Goal: Task Accomplishment & Management: Manage account settings

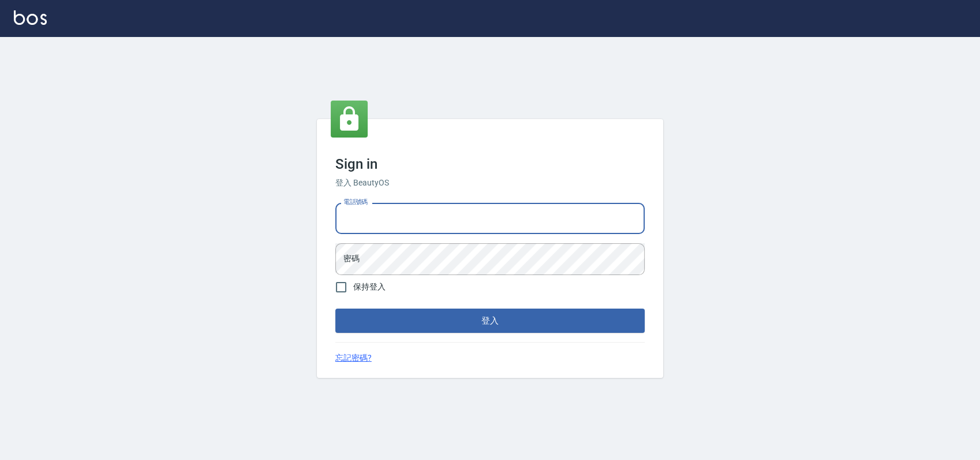
click at [434, 226] on input "電話號碼" at bounding box center [489, 218] width 309 height 31
type input "0989886729"
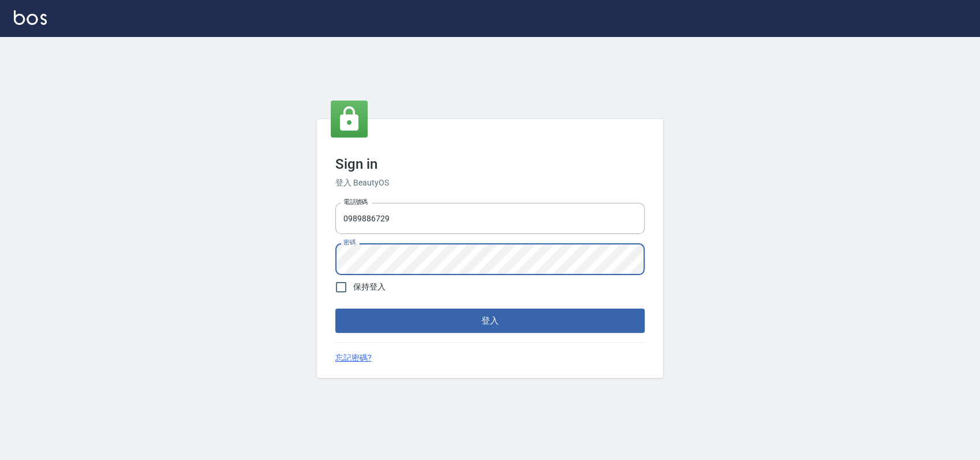
click at [335, 308] on button "登入" at bounding box center [489, 320] width 309 height 24
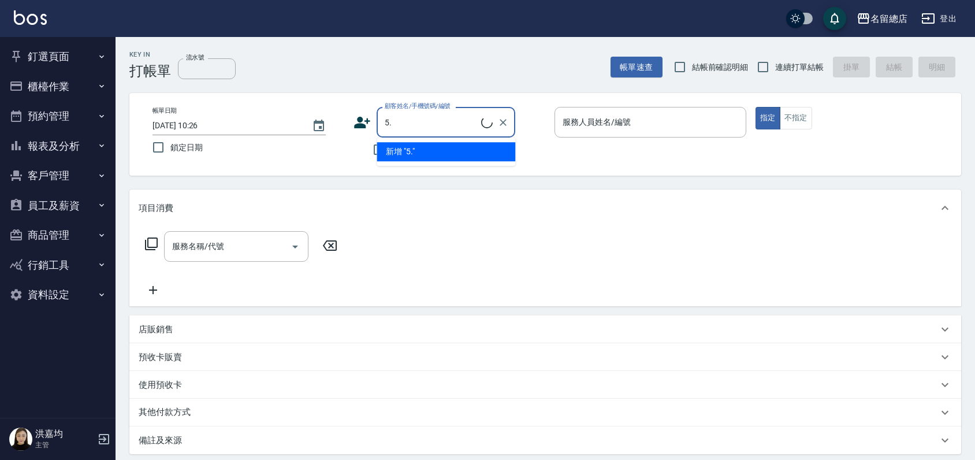
type input "5"
type input "周映"
click at [501, 117] on icon "Clear" at bounding box center [503, 123] width 12 height 12
click at [436, 72] on div "Key In 打帳單 流水號 流水號 帳單速查 結帳前確認明細 連續打單結帳 掛單 結帳 明細" at bounding box center [537, 58] width 845 height 42
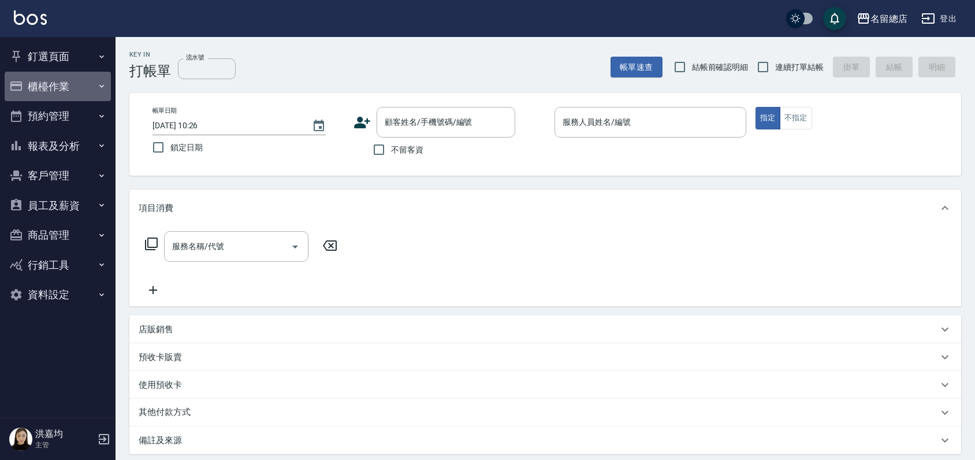
click at [40, 79] on button "櫃檯作業" at bounding box center [58, 87] width 106 height 30
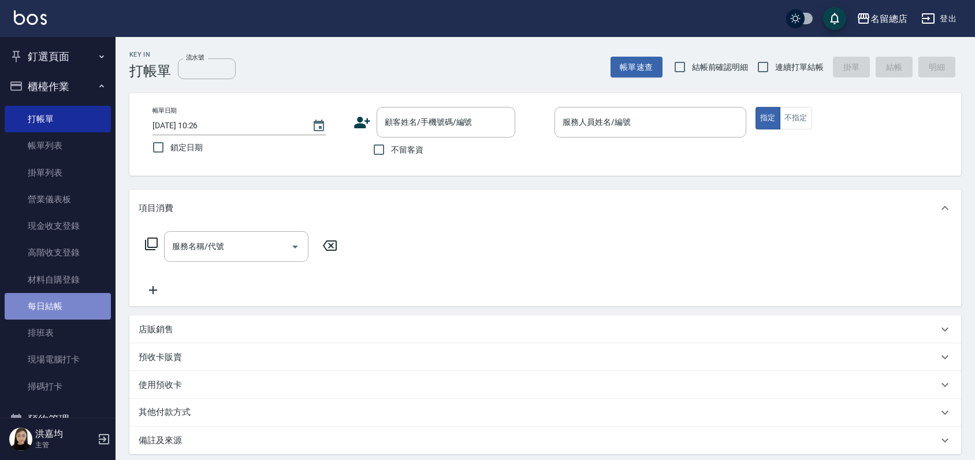
click at [57, 300] on link "每日結帳" at bounding box center [58, 306] width 106 height 27
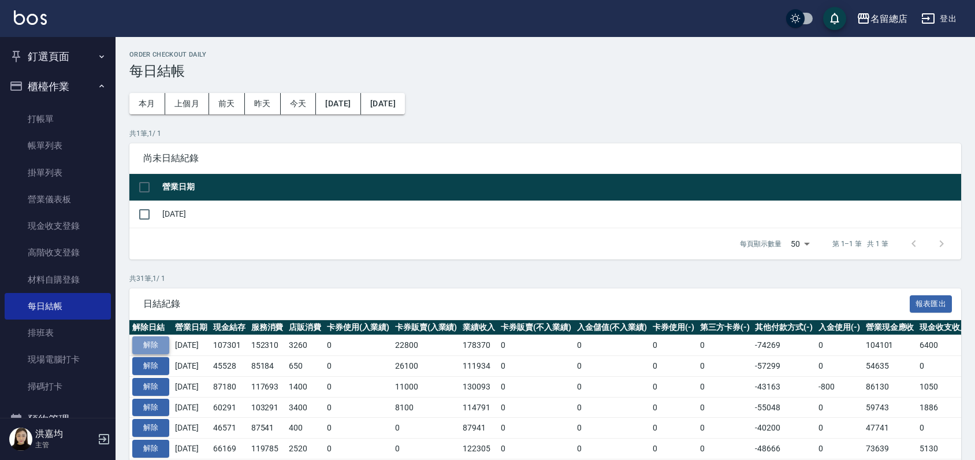
click at [155, 339] on button "解除" at bounding box center [150, 345] width 37 height 18
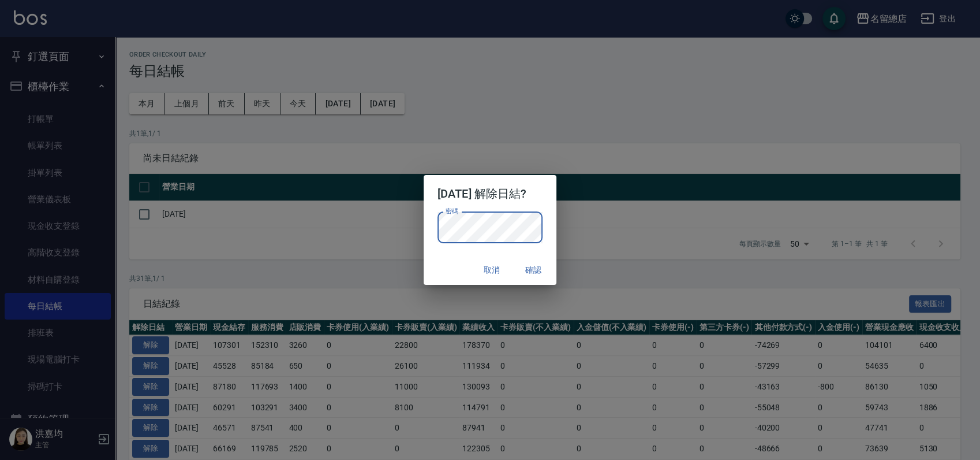
click at [546, 275] on button "確認" at bounding box center [533, 269] width 37 height 21
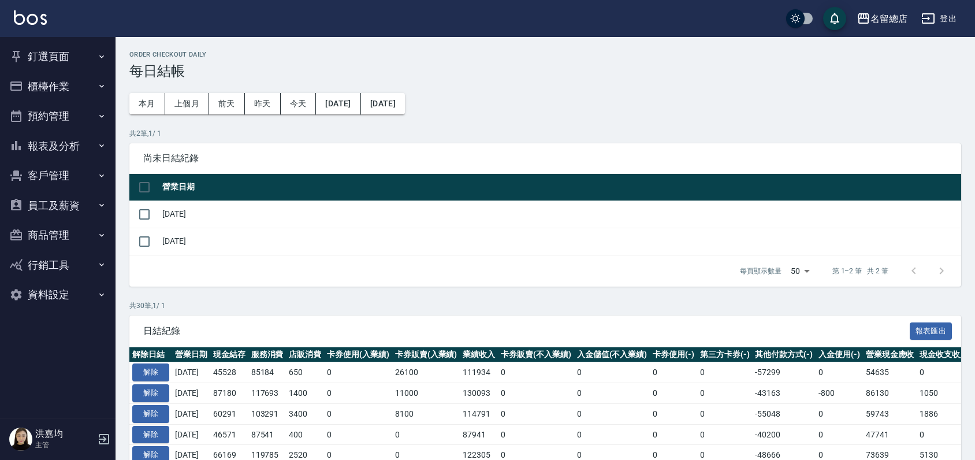
click at [52, 76] on button "櫃檯作業" at bounding box center [58, 87] width 106 height 30
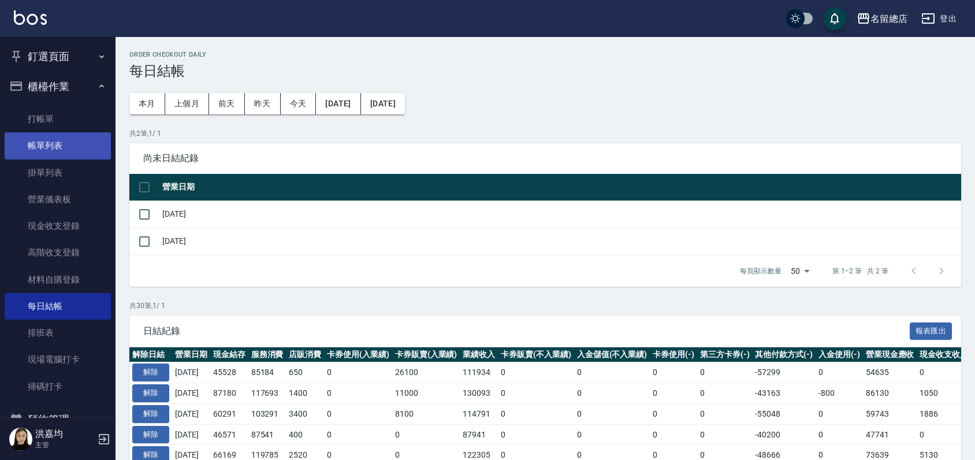
click at [56, 145] on link "帳單列表" at bounding box center [58, 145] width 106 height 27
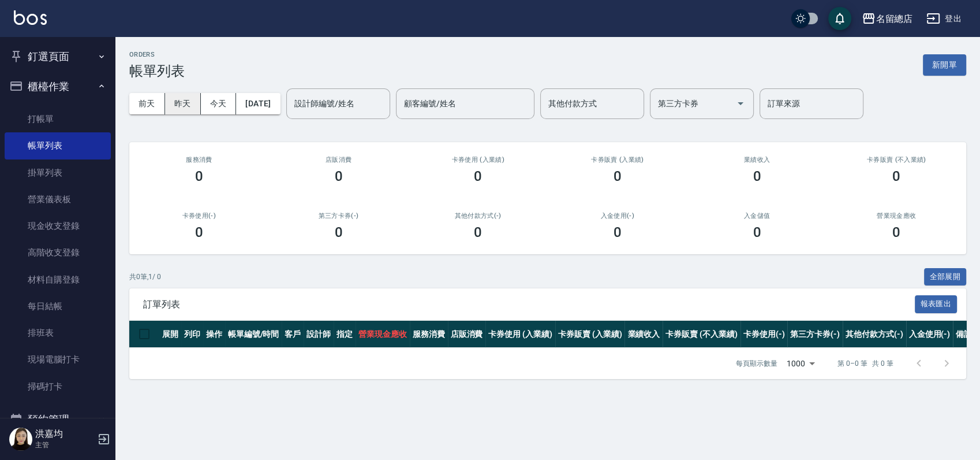
click at [193, 101] on button "昨天" at bounding box center [183, 103] width 36 height 21
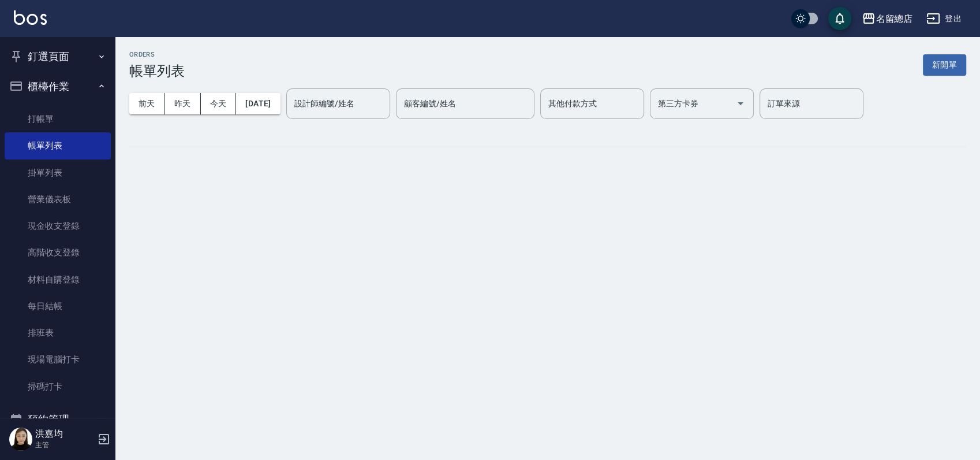
click at [366, 106] on div "設計師編號/姓名 設計師編號/姓名" at bounding box center [338, 103] width 104 height 31
type input "Alin-13"
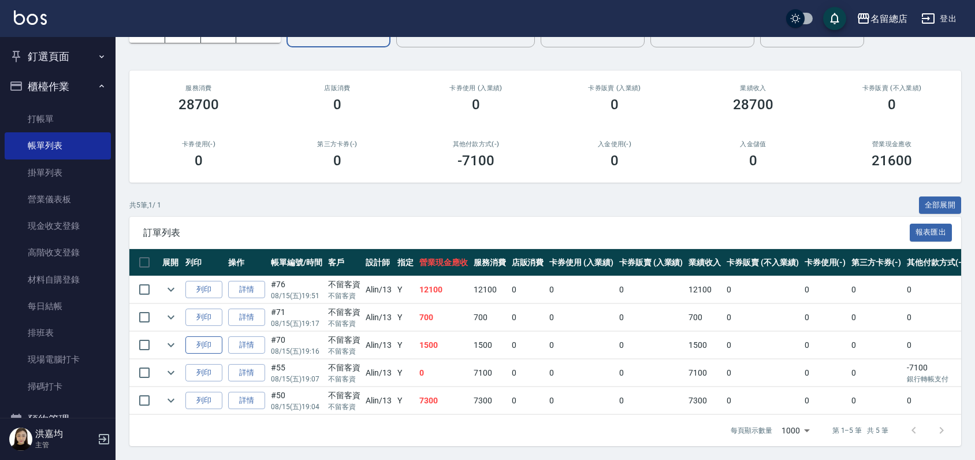
scroll to position [81, 0]
click at [242, 364] on link "詳情" at bounding box center [246, 373] width 37 height 18
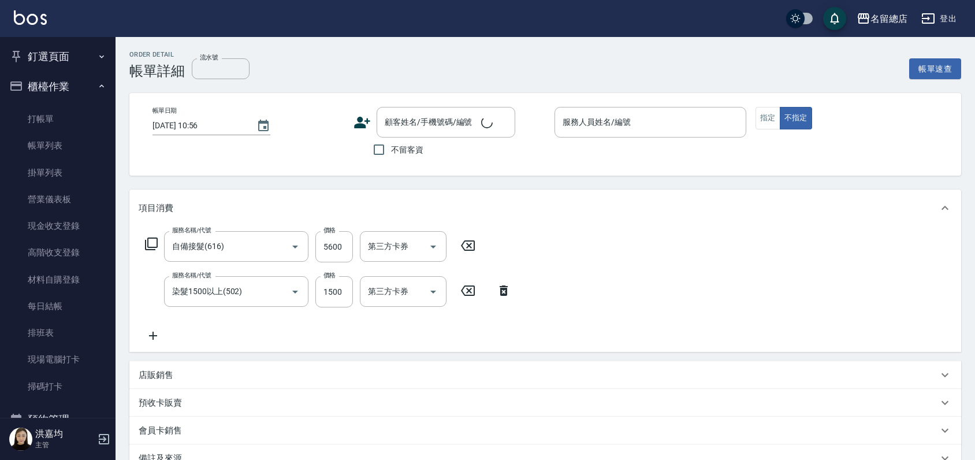
type input "自備接髮(616)"
type input "染髮1500以上(502)"
type input "2025/08/15 19:07"
checkbox input "true"
type input "Alin-13"
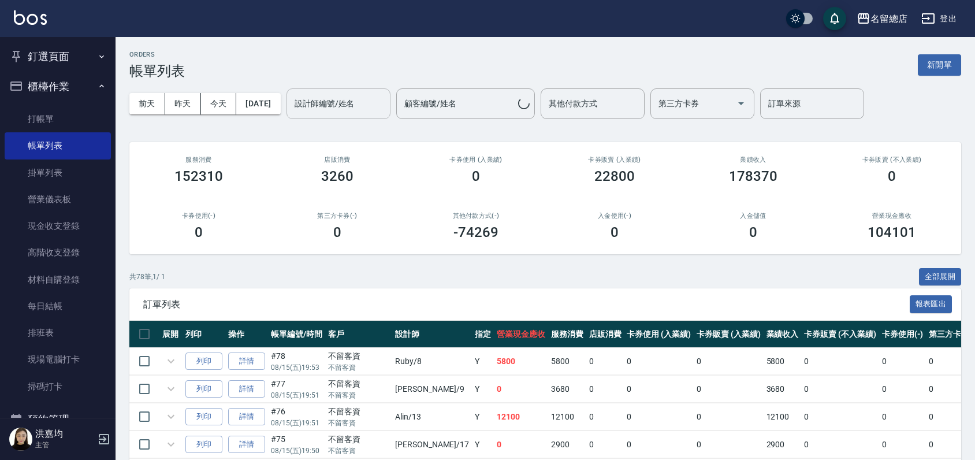
click at [337, 102] on div "設計師編號/姓名 設計師編號/姓名" at bounding box center [338, 103] width 104 height 31
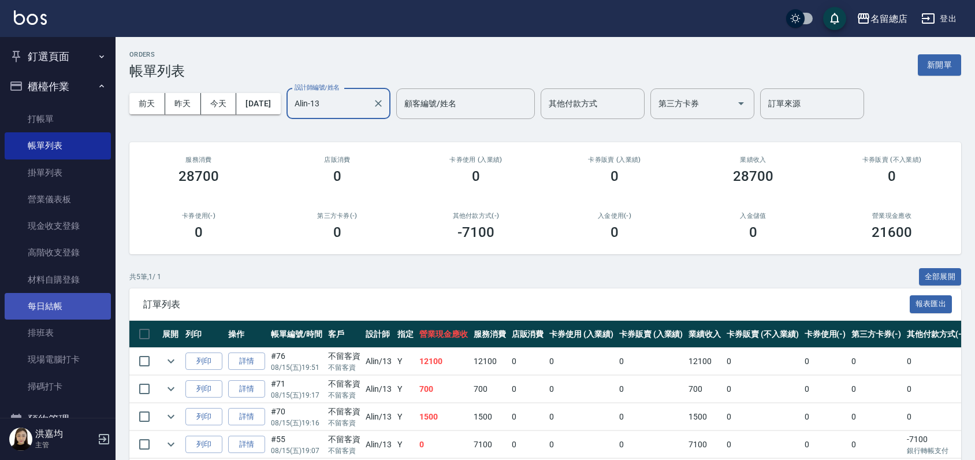
type input "Alin-13"
click at [74, 311] on link "每日結帳" at bounding box center [58, 306] width 106 height 27
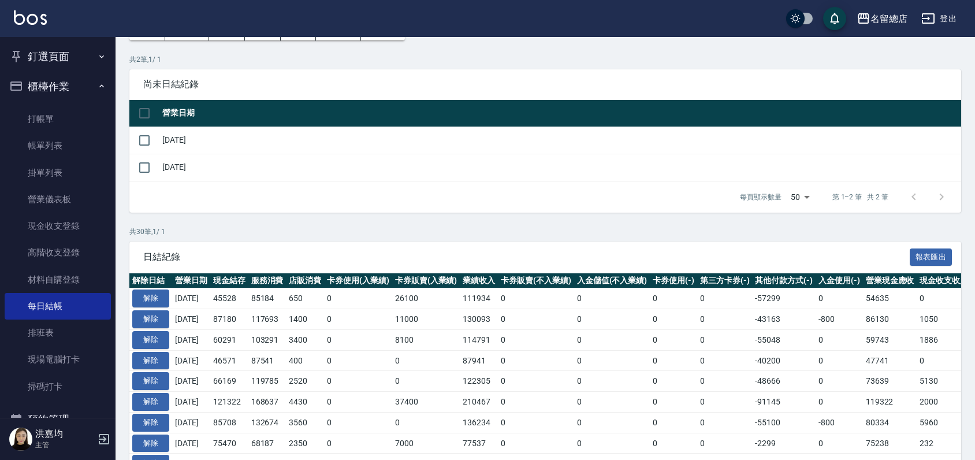
scroll to position [192, 0]
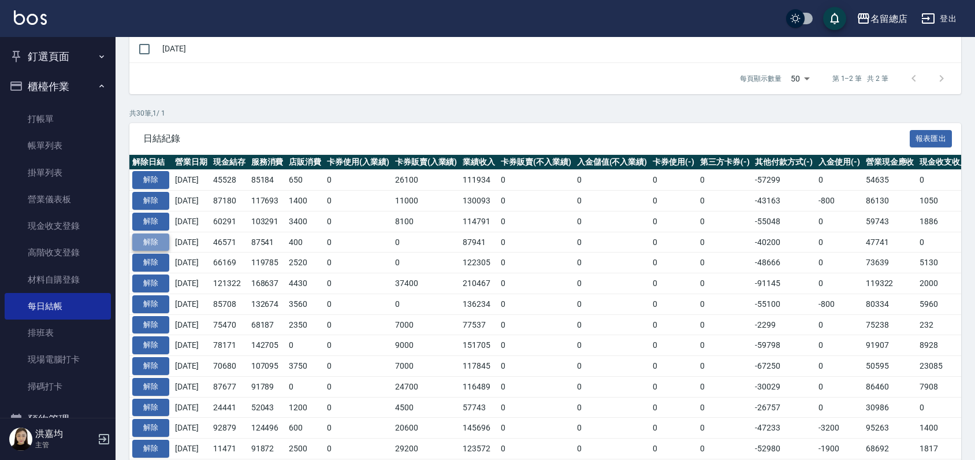
click at [161, 237] on button "解除" at bounding box center [150, 242] width 37 height 18
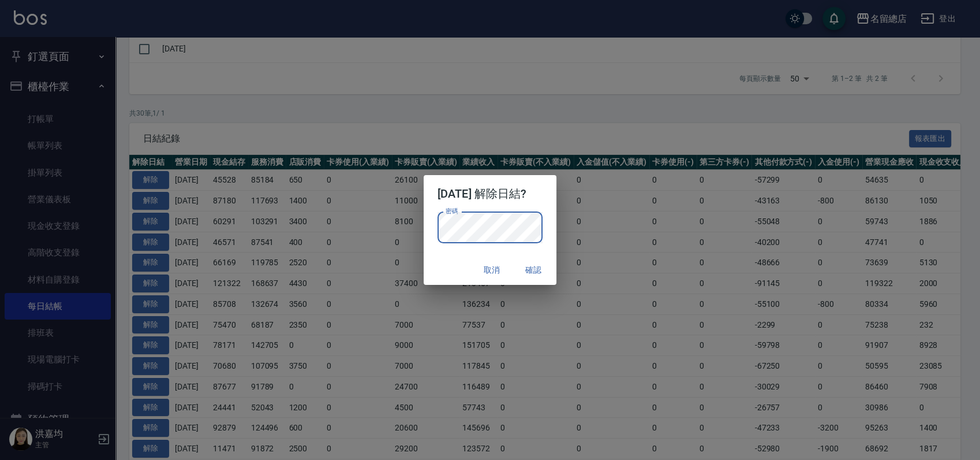
click at [542, 267] on button "確認" at bounding box center [533, 269] width 37 height 21
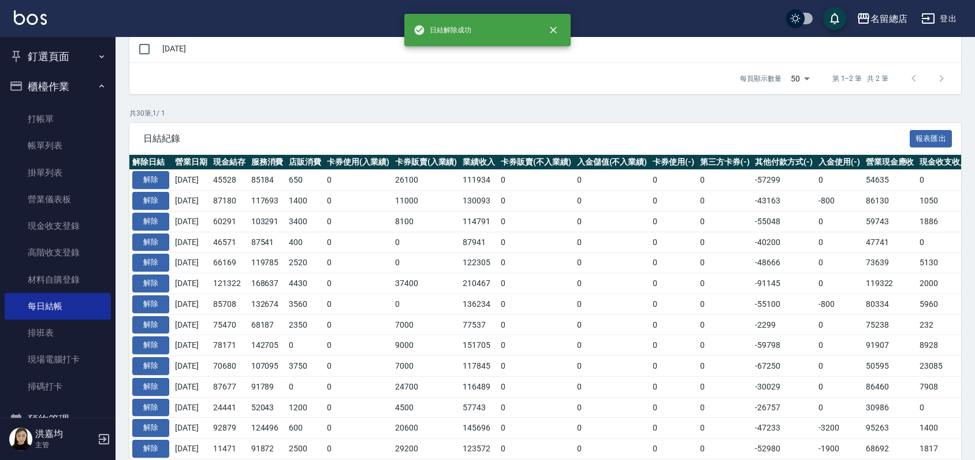
scroll to position [106, 0]
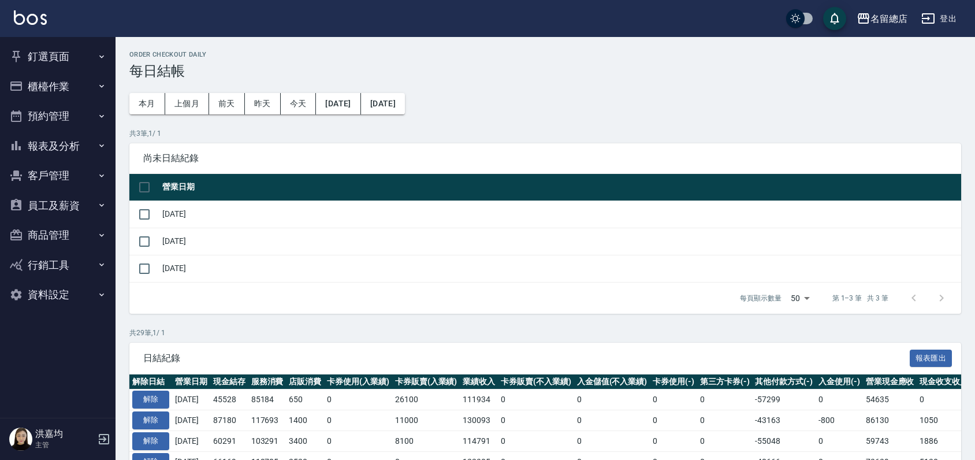
click at [60, 53] on button "釘選頁面" at bounding box center [58, 57] width 106 height 30
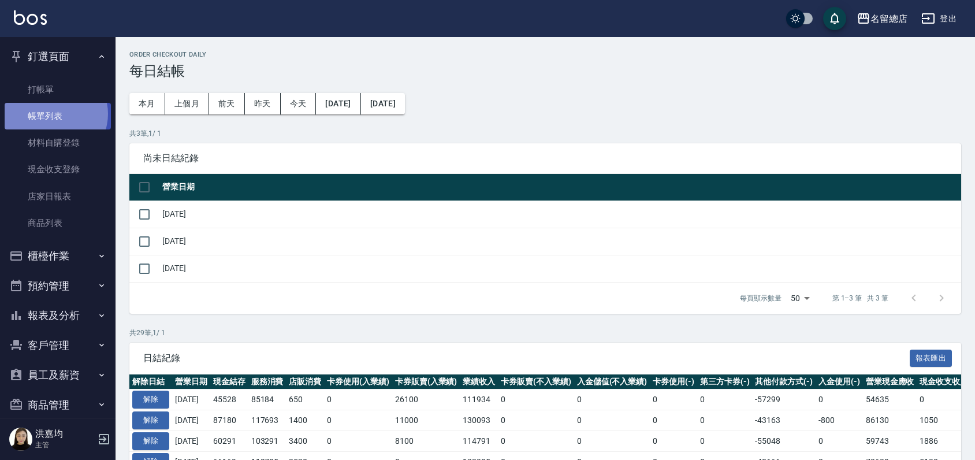
click at [53, 114] on link "帳單列表" at bounding box center [58, 116] width 106 height 27
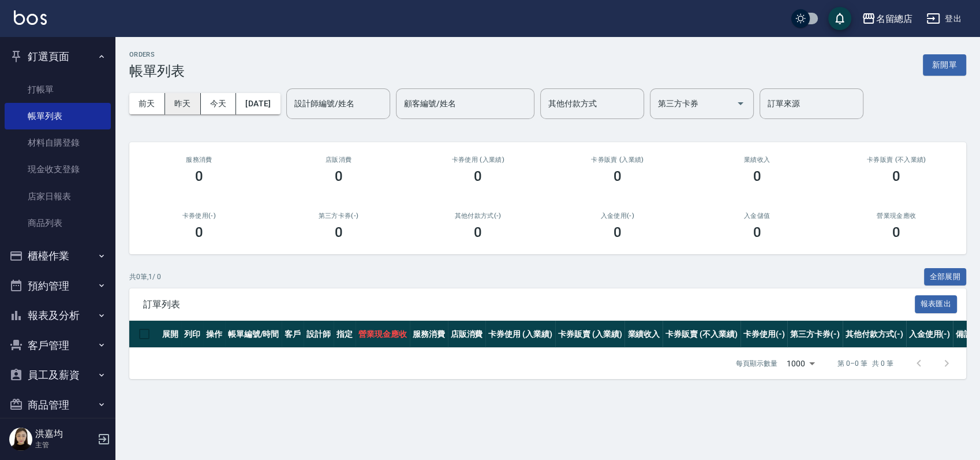
click at [183, 105] on button "昨天" at bounding box center [183, 103] width 36 height 21
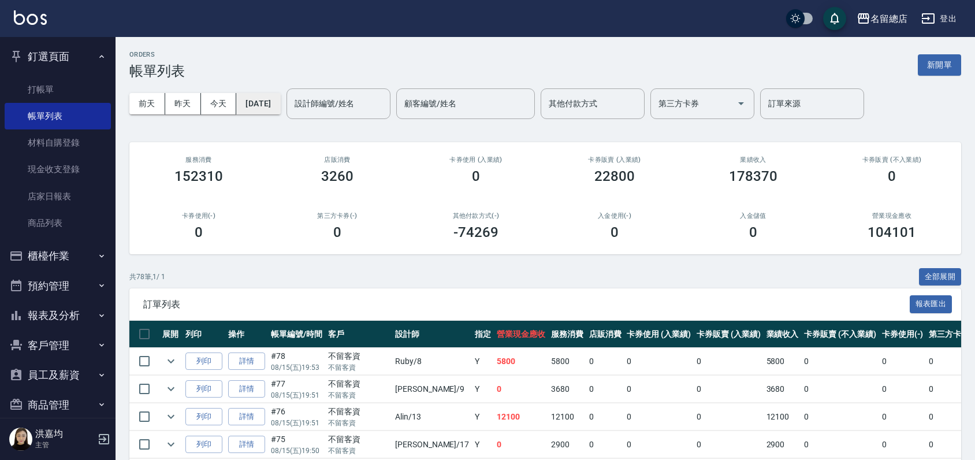
click at [280, 101] on button "[DATE]" at bounding box center [258, 103] width 44 height 21
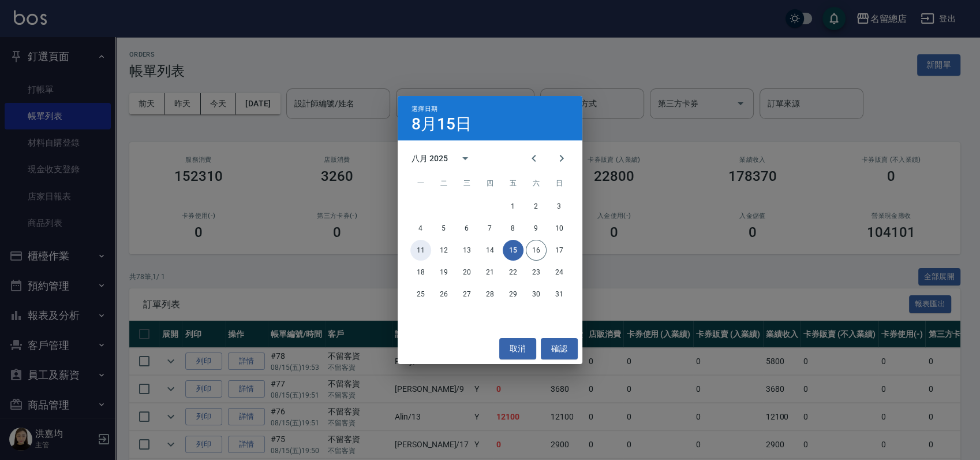
click at [421, 245] on button "11" at bounding box center [421, 250] width 21 height 21
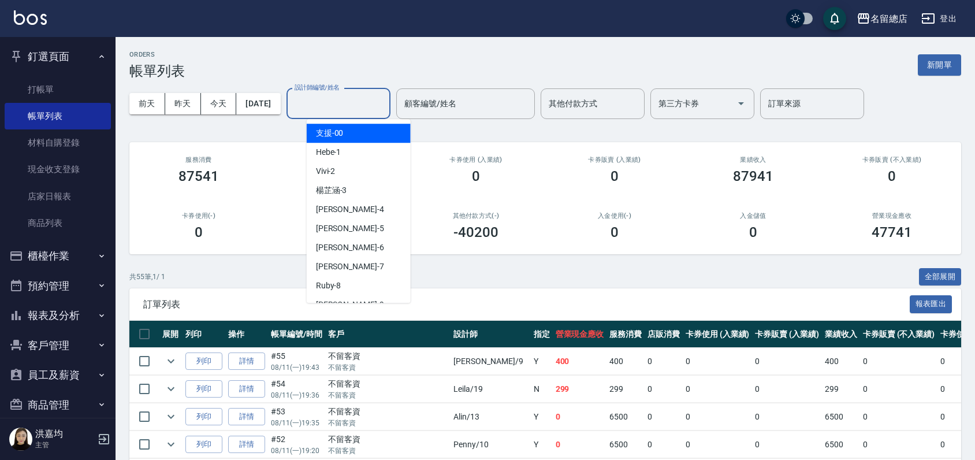
click at [372, 107] on input "設計師編號/姓名" at bounding box center [339, 104] width 94 height 20
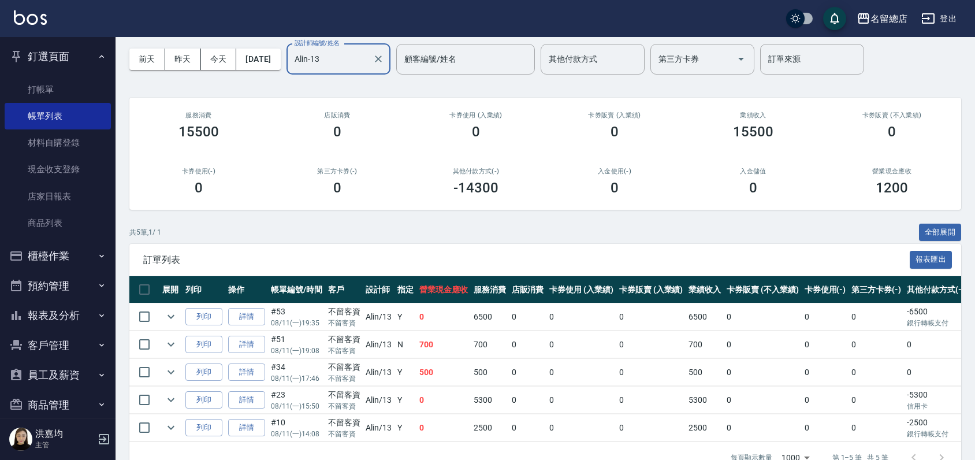
scroll to position [81, 0]
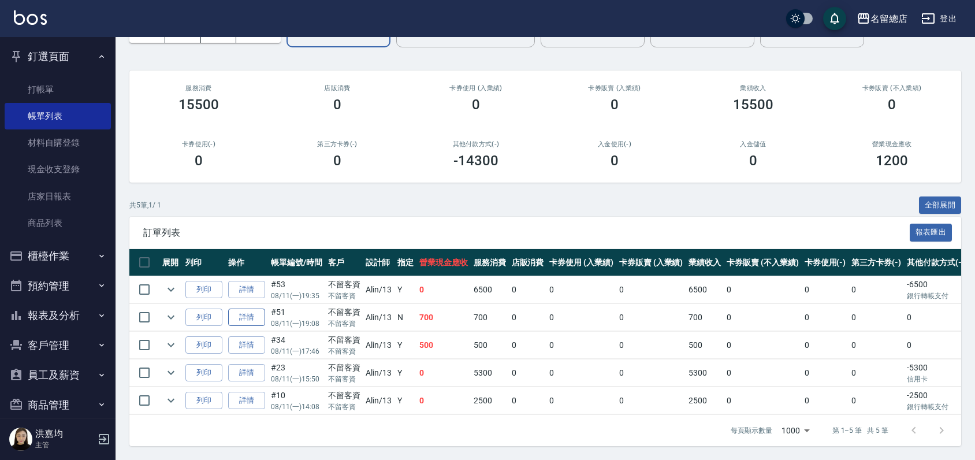
type input "Alin-13"
click at [245, 309] on link "詳情" at bounding box center [246, 317] width 37 height 18
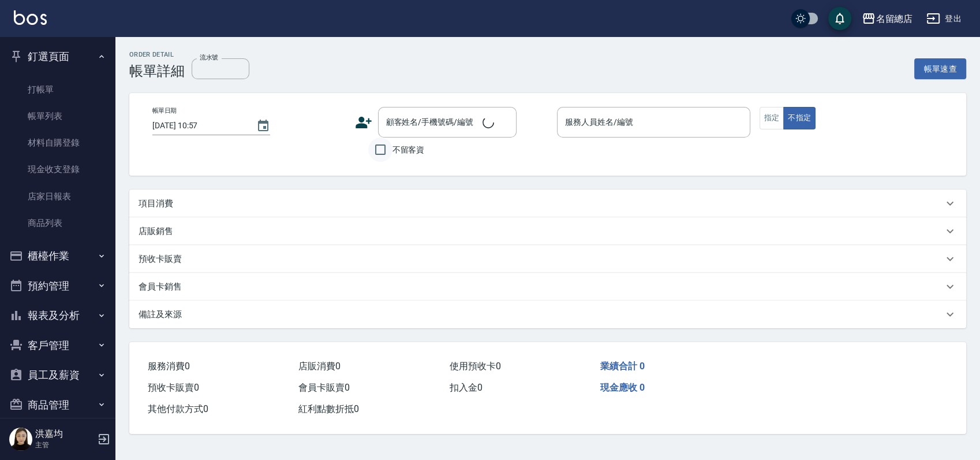
type input "2025/08/11 19:08"
checkbox input "true"
type input "Alin-13"
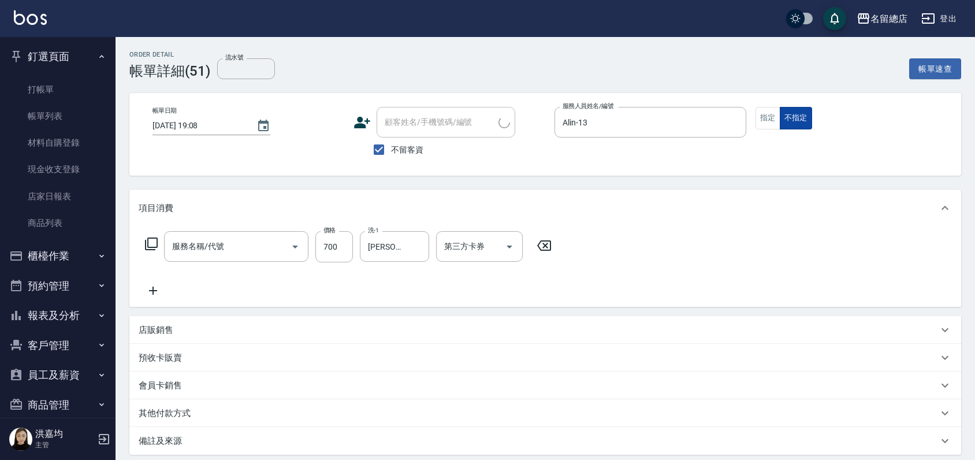
type input "洗+剪(811)"
click at [762, 117] on button "指定" at bounding box center [767, 118] width 25 height 23
type button "true"
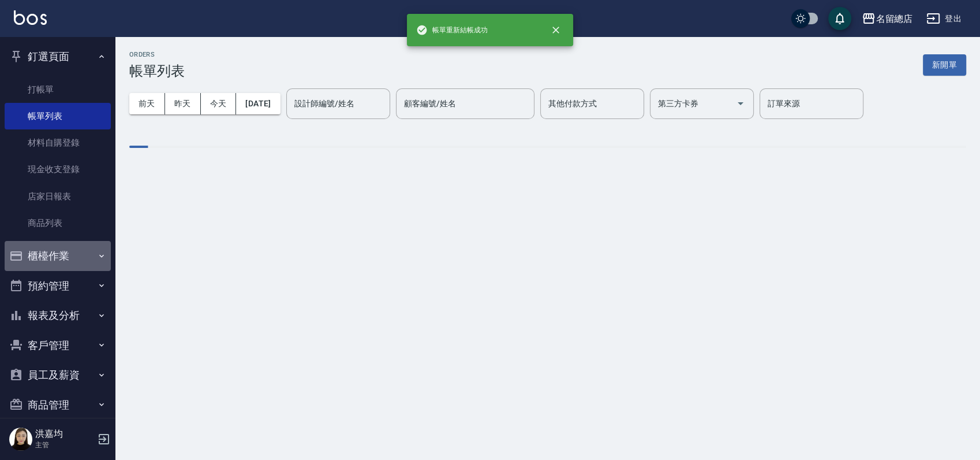
click at [66, 253] on button "櫃檯作業" at bounding box center [58, 256] width 106 height 30
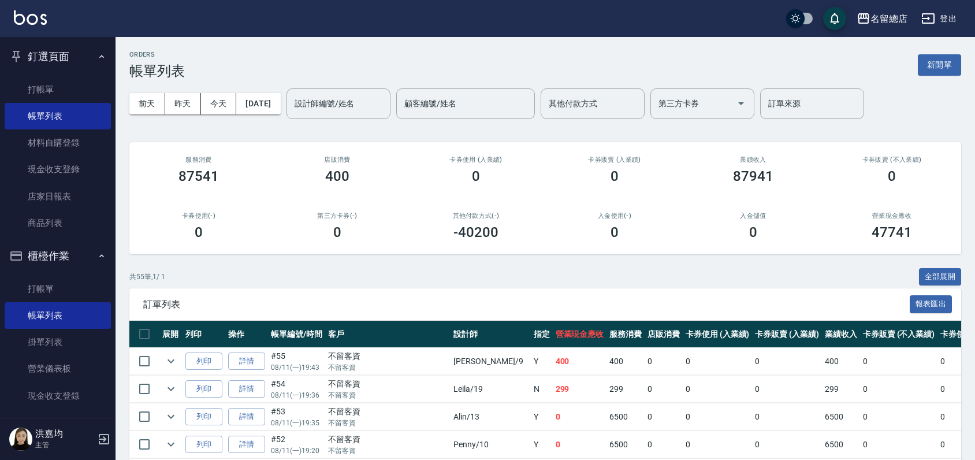
scroll to position [192, 0]
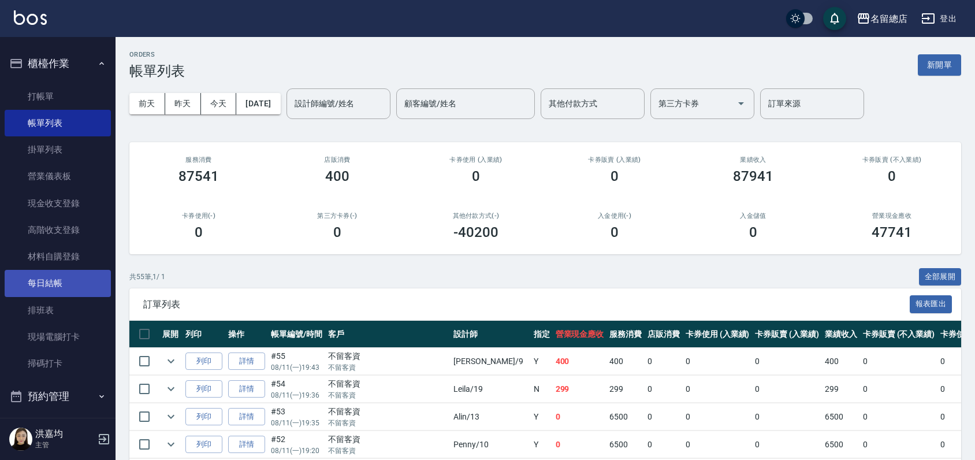
click at [58, 279] on link "每日結帳" at bounding box center [58, 283] width 106 height 27
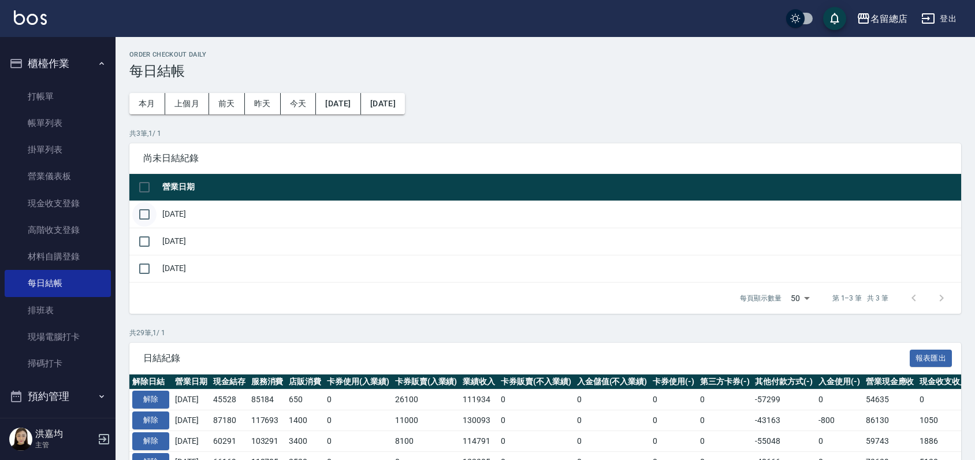
click at [143, 219] on input "checkbox" at bounding box center [144, 214] width 24 height 24
checkbox input "true"
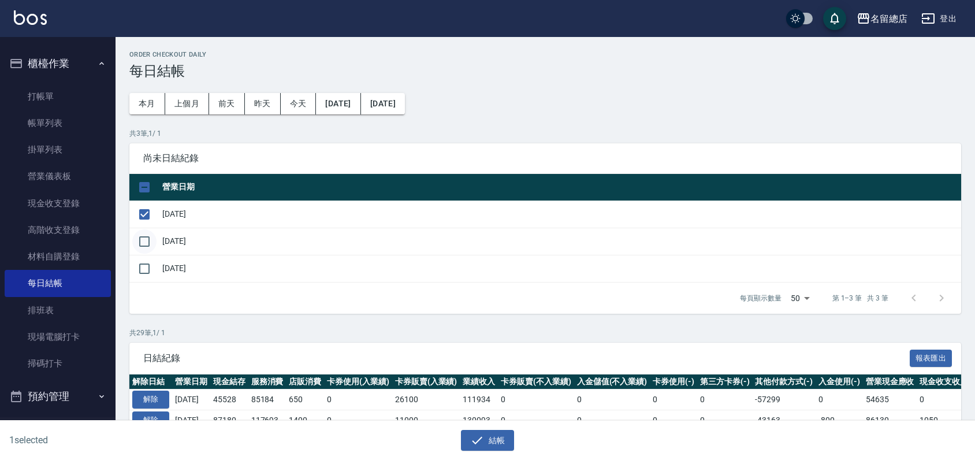
click at [148, 241] on input "checkbox" at bounding box center [144, 241] width 24 height 24
checkbox input "true"
click at [488, 446] on button "結帳" at bounding box center [488, 440] width 54 height 21
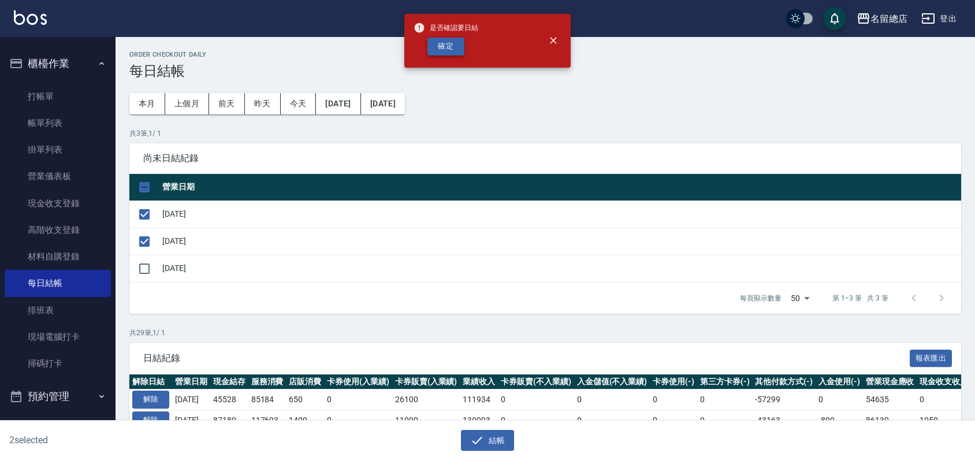
click at [450, 42] on button "確定" at bounding box center [445, 47] width 37 height 18
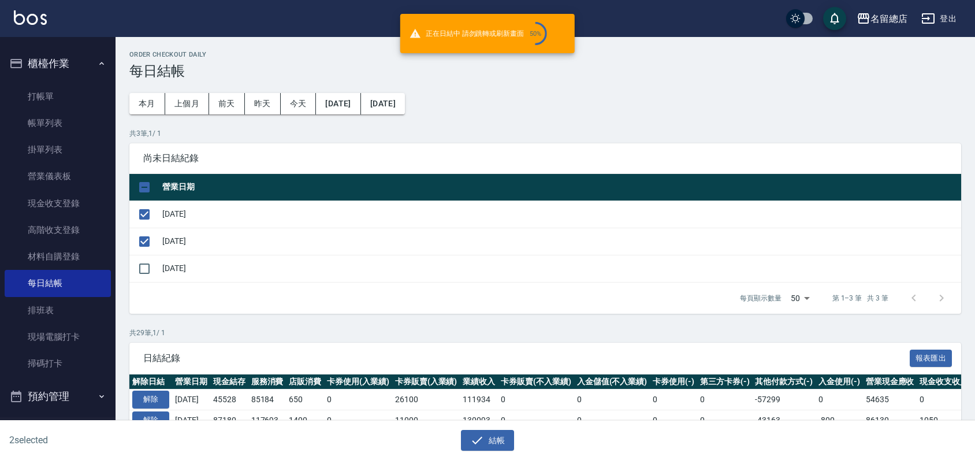
checkbox input "false"
